Goal: Find specific page/section: Find specific page/section

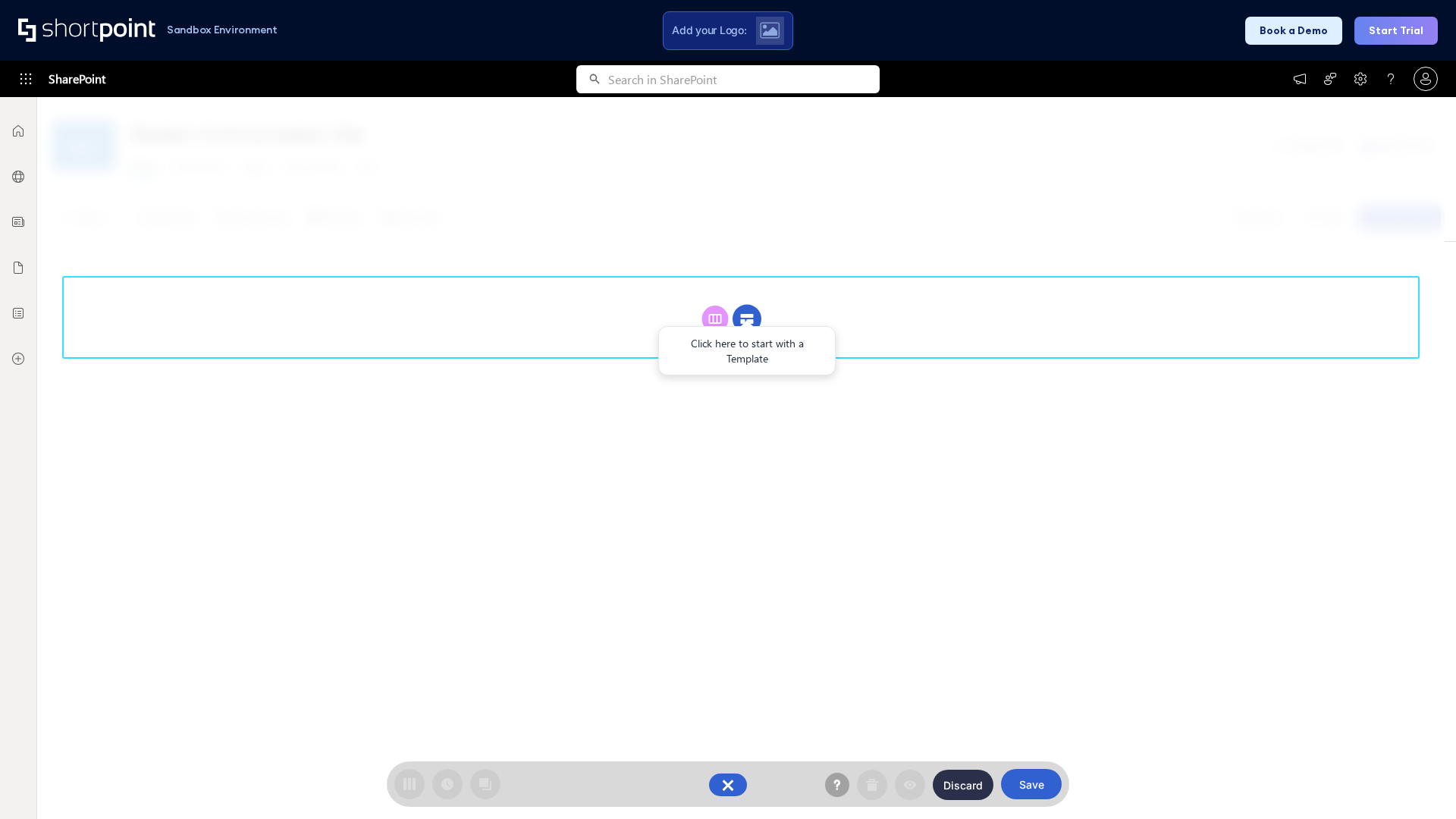
click at [747, 304] on circle at bounding box center [747, 319] width 29 height 29
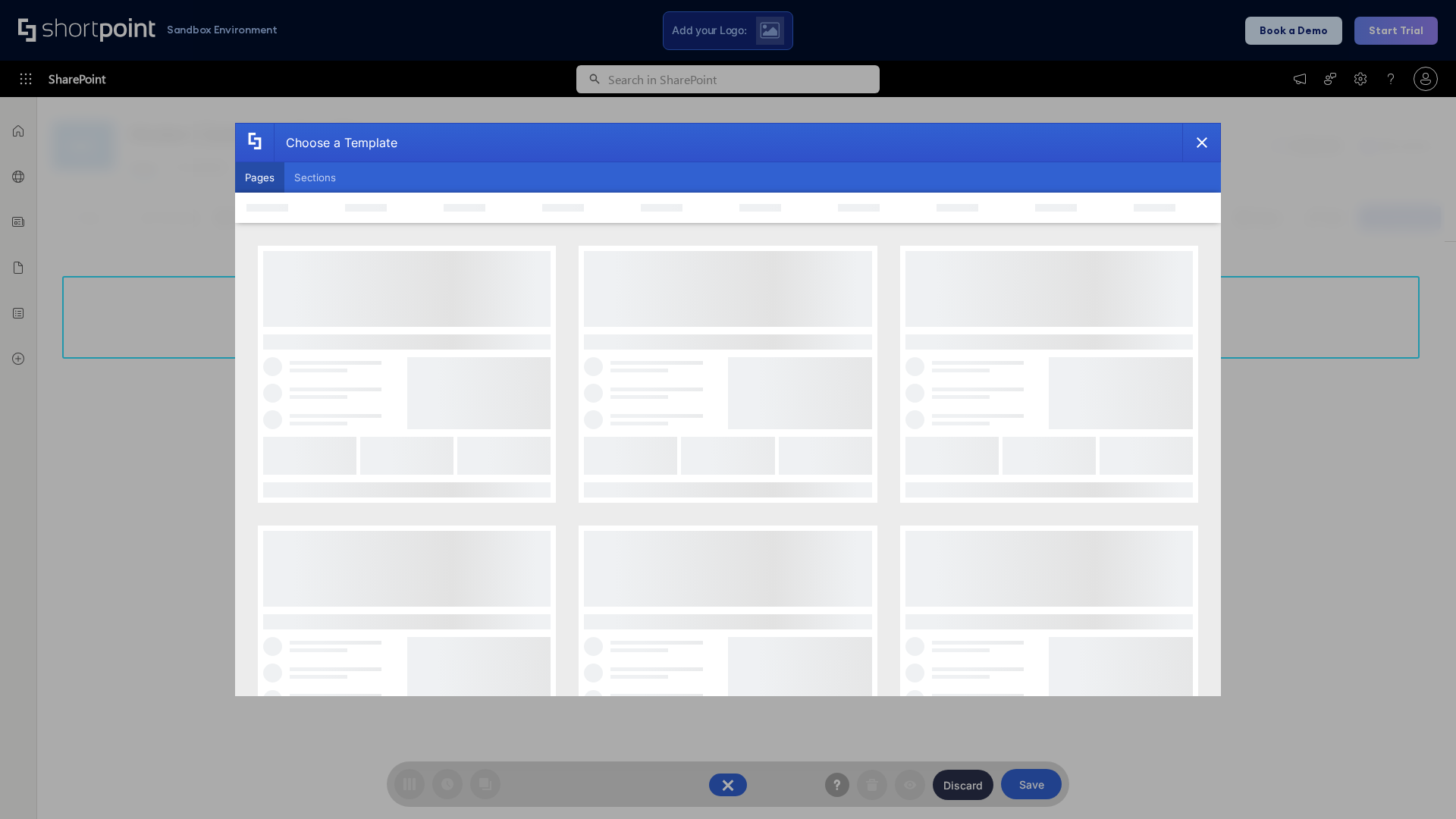
scroll to position [208, 0]
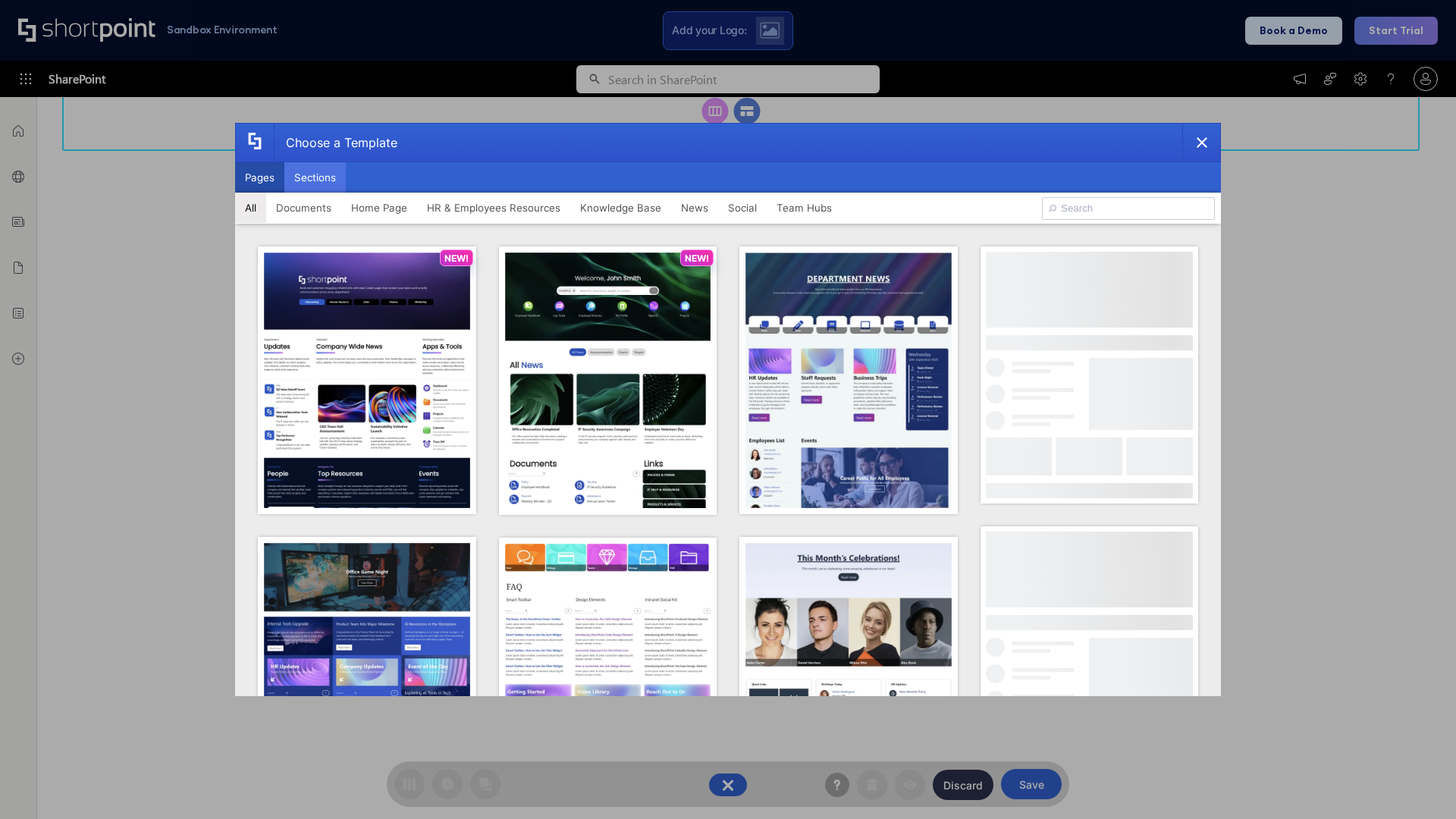
click at [315, 178] on button "Sections" at bounding box center [315, 178] width 61 height 31
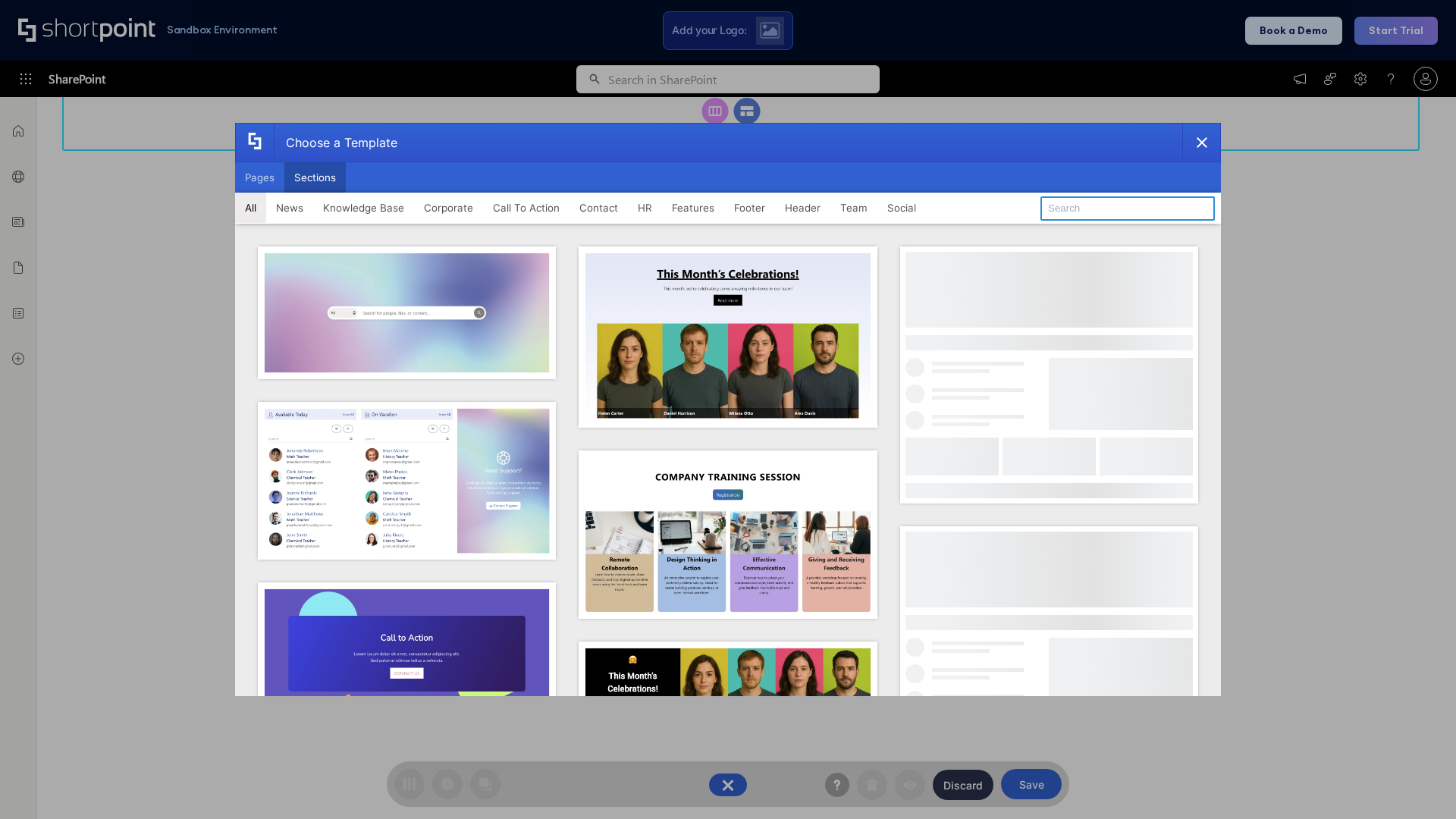
type input "Employee Spotlight 2"
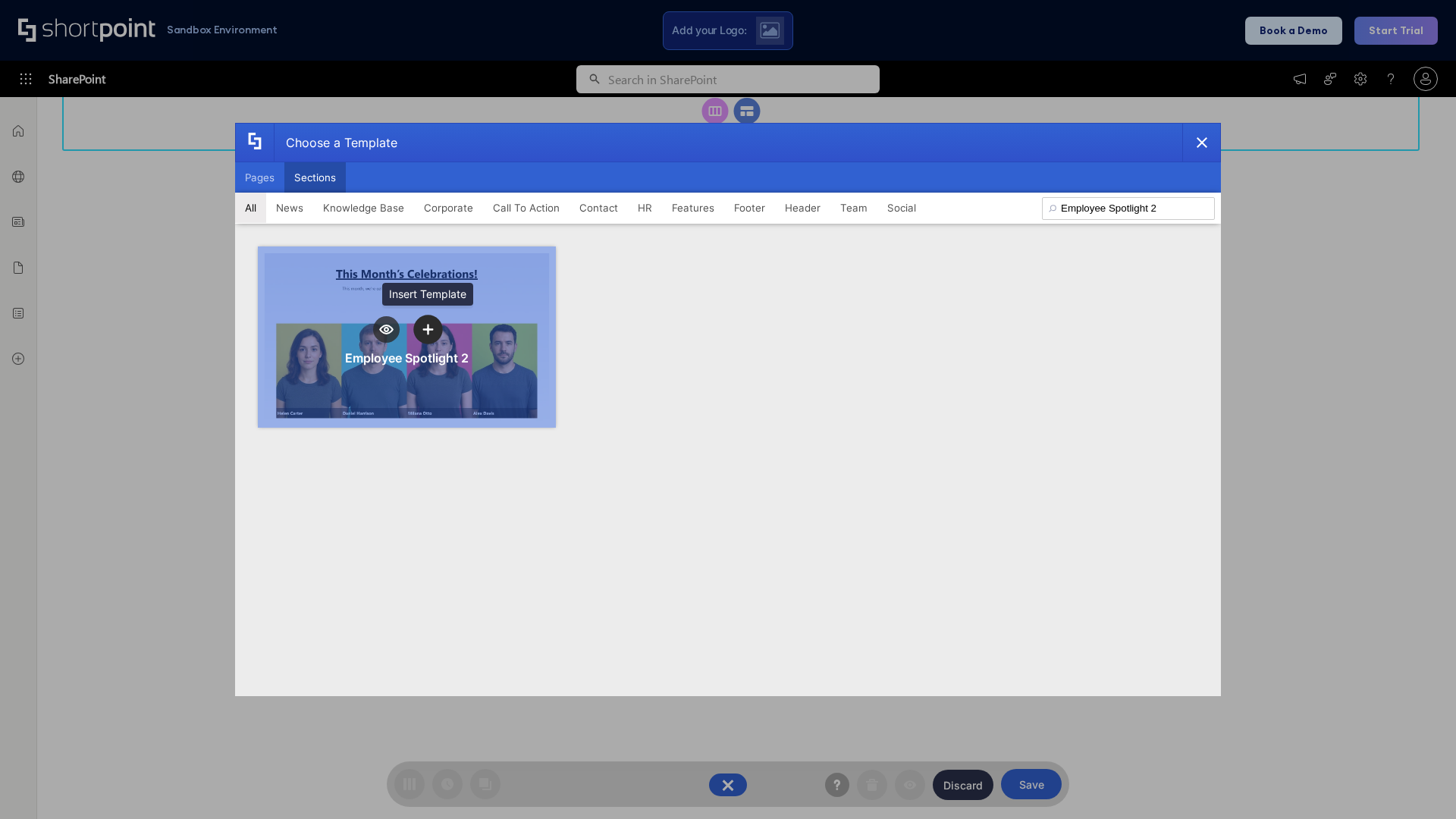
click at [428, 329] on icon "template selector" at bounding box center [427, 329] width 10 height 10
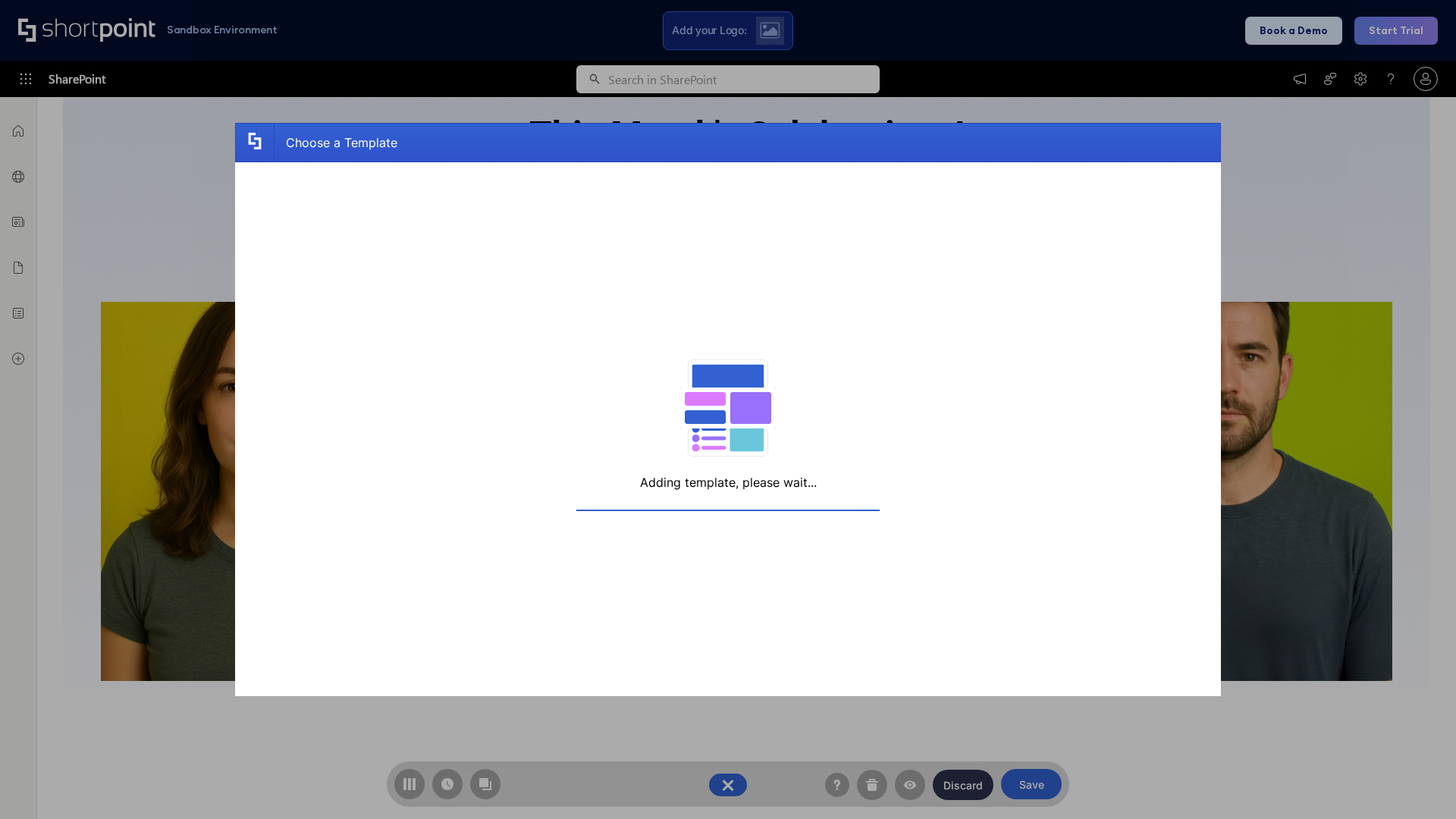
scroll to position [242, 0]
